Goal: Task Accomplishment & Management: Manage account settings

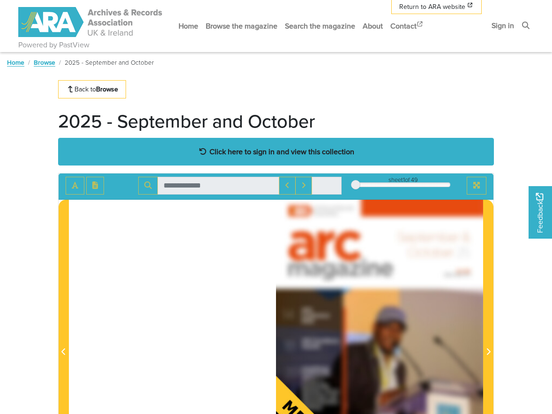
click at [228, 149] on strong "Click here to sign in and view this collection" at bounding box center [281, 151] width 145 height 10
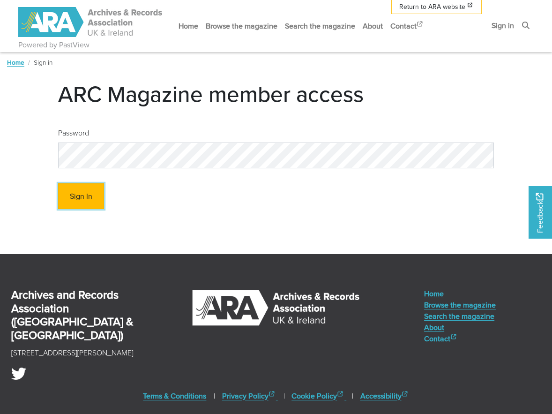
click at [101, 197] on button "Sign In" at bounding box center [81, 196] width 46 height 26
